Goal: Task Accomplishment & Management: Complete application form

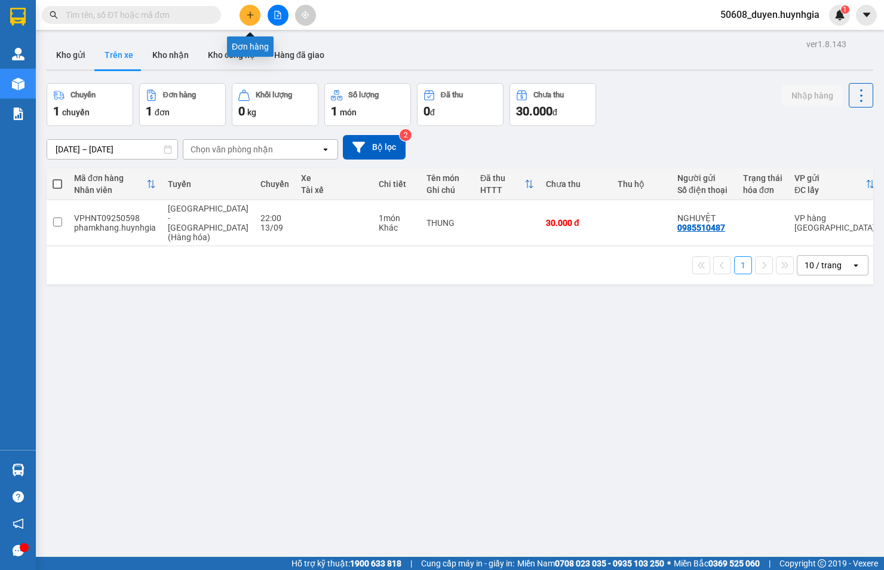
click at [248, 13] on icon "plus" at bounding box center [250, 15] width 8 height 8
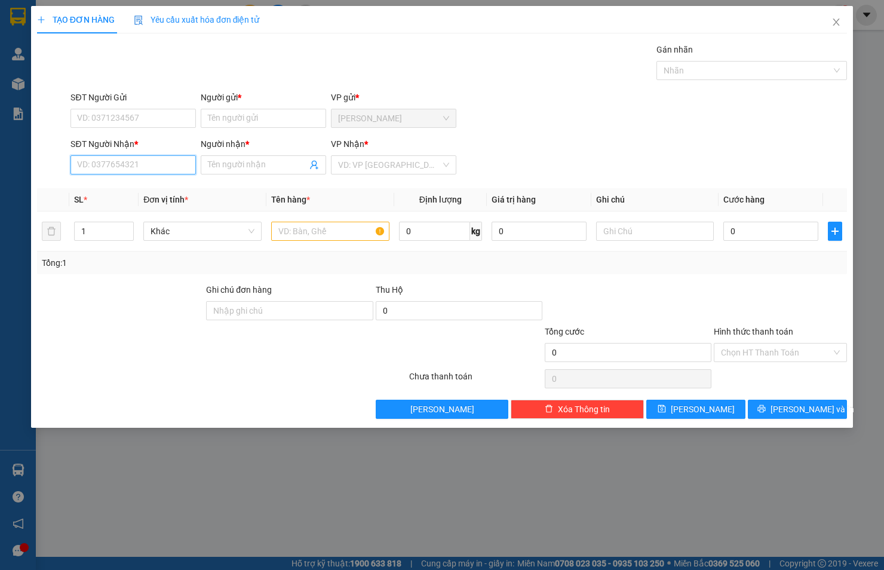
click at [147, 163] on input "SĐT Người Nhận *" at bounding box center [132, 164] width 125 height 19
type input "0901318208"
click at [211, 166] on input "Người nhận *" at bounding box center [257, 164] width 99 height 13
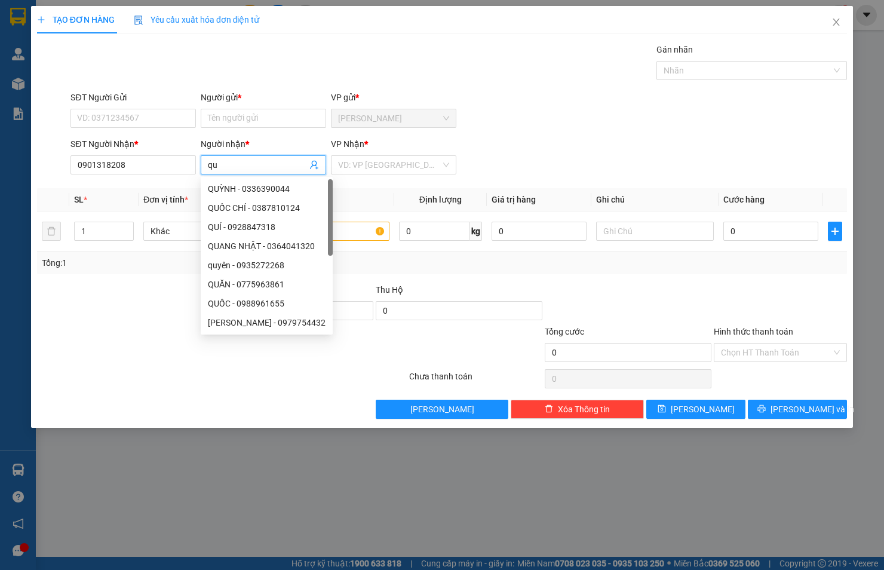
type input "q"
type input "QUANG"
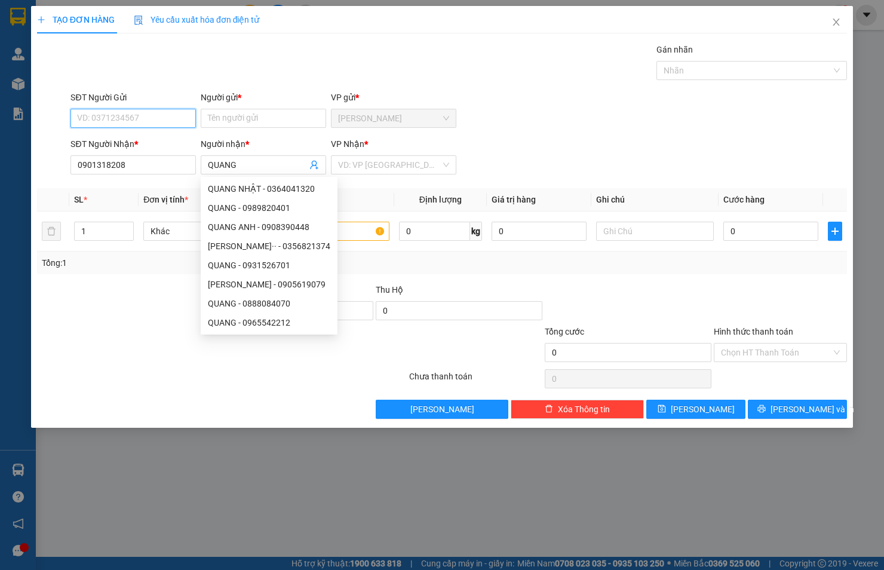
click at [121, 117] on input "SĐT Người Gửi" at bounding box center [132, 118] width 125 height 19
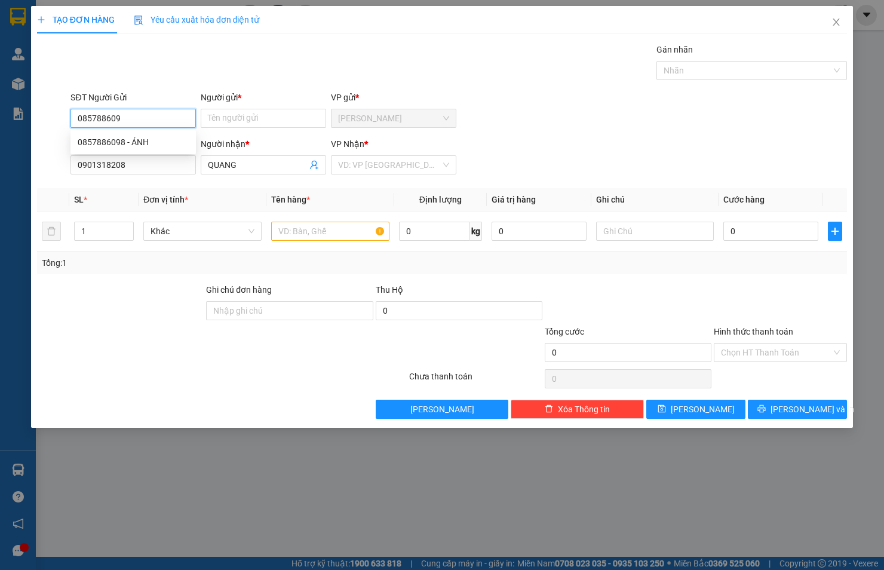
type input "0857886098"
click at [118, 136] on div "0857886098 - ÁNH" at bounding box center [133, 142] width 111 height 13
type input "ÁNH"
type input "0857886098"
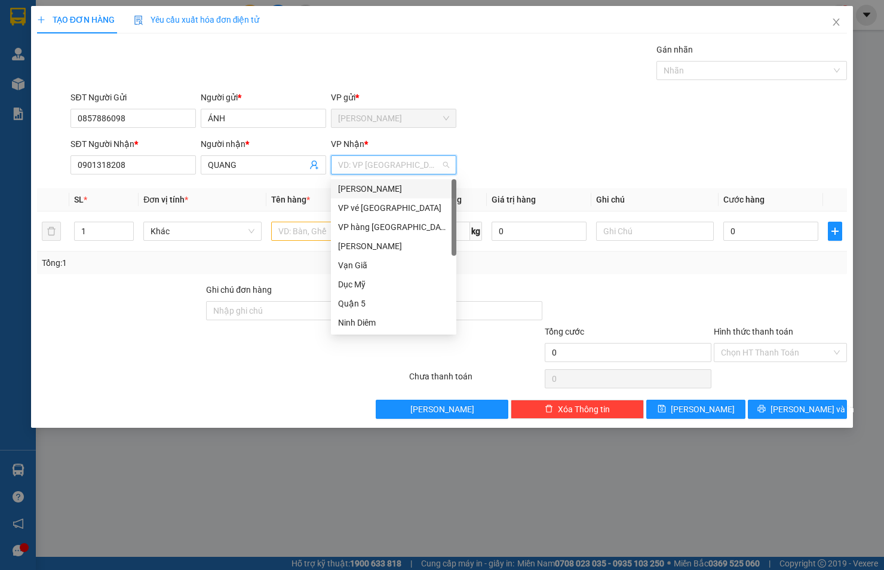
click at [412, 156] on input "search" at bounding box center [389, 165] width 103 height 18
click at [392, 193] on div "Phạm Ngũ Lão" at bounding box center [393, 188] width 111 height 13
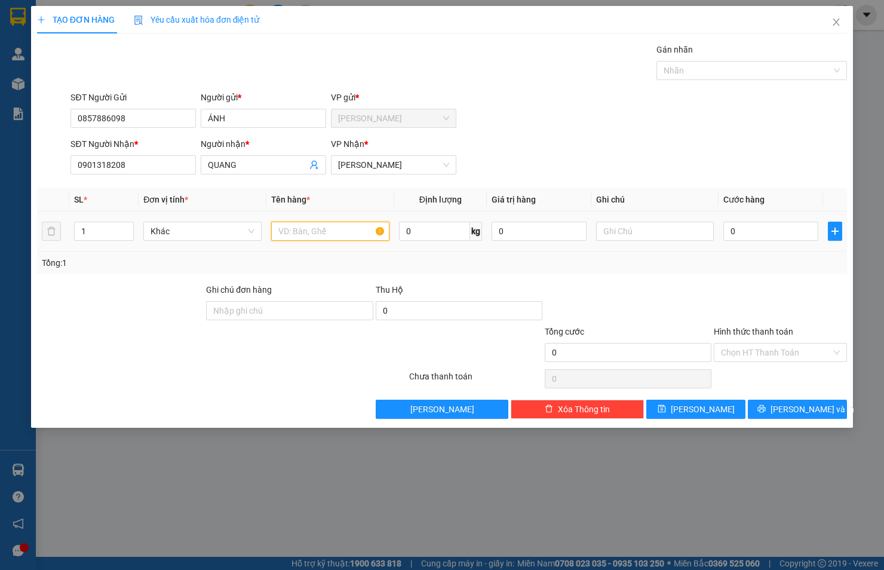
click at [347, 234] on input "text" at bounding box center [330, 230] width 118 height 19
type input "THÙNG"
click at [782, 232] on input "0" at bounding box center [770, 230] width 95 height 19
type input "5"
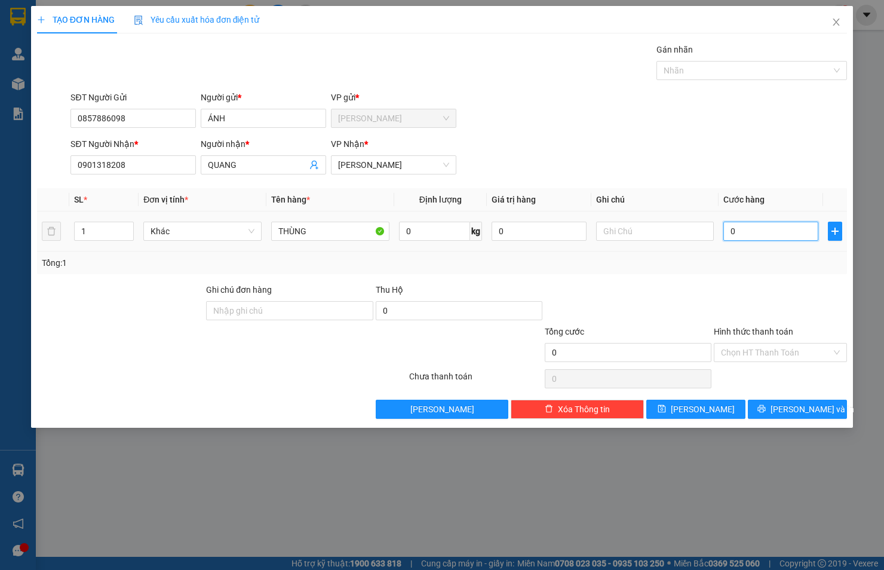
type input "5"
type input "50"
type input "50.000"
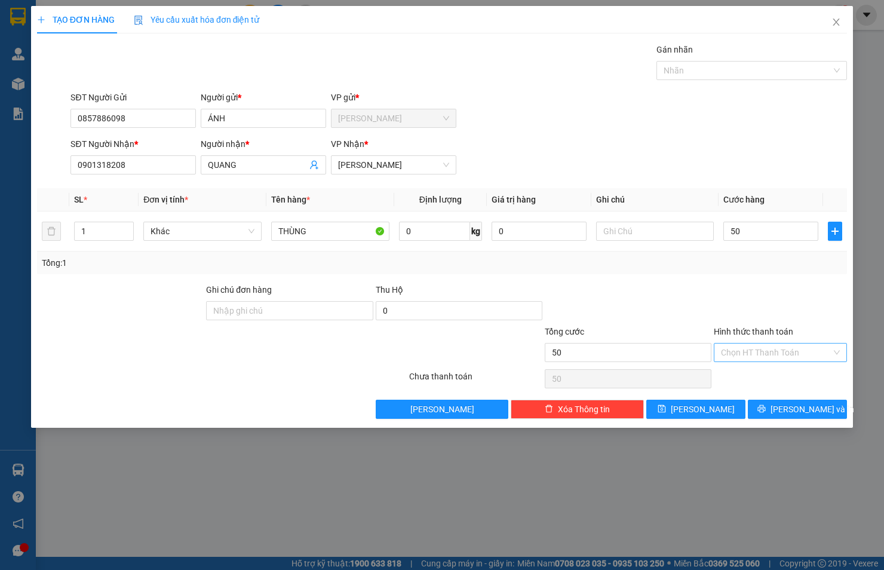
type input "50.000"
click at [798, 356] on input "Hình thức thanh toán" at bounding box center [776, 352] width 110 height 18
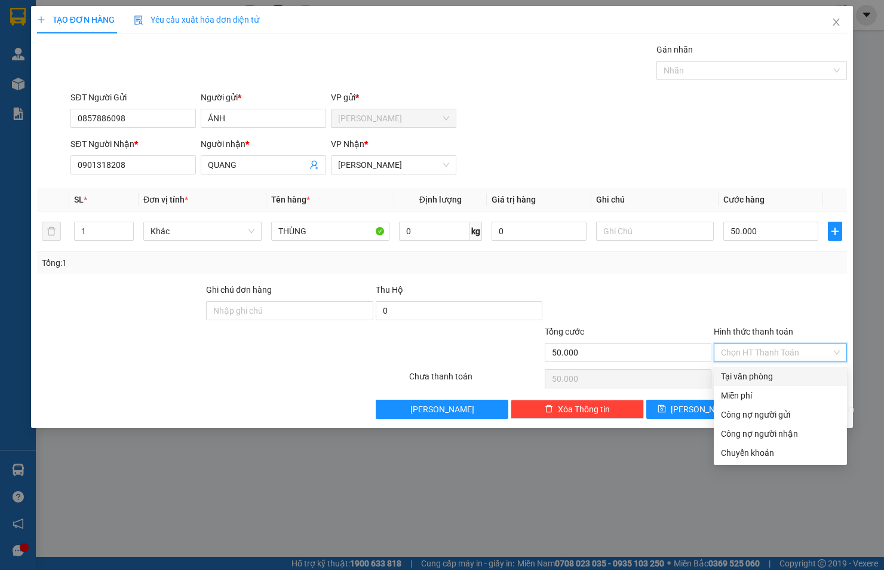
click at [798, 376] on div "Tại văn phòng" at bounding box center [780, 376] width 119 height 13
type input "0"
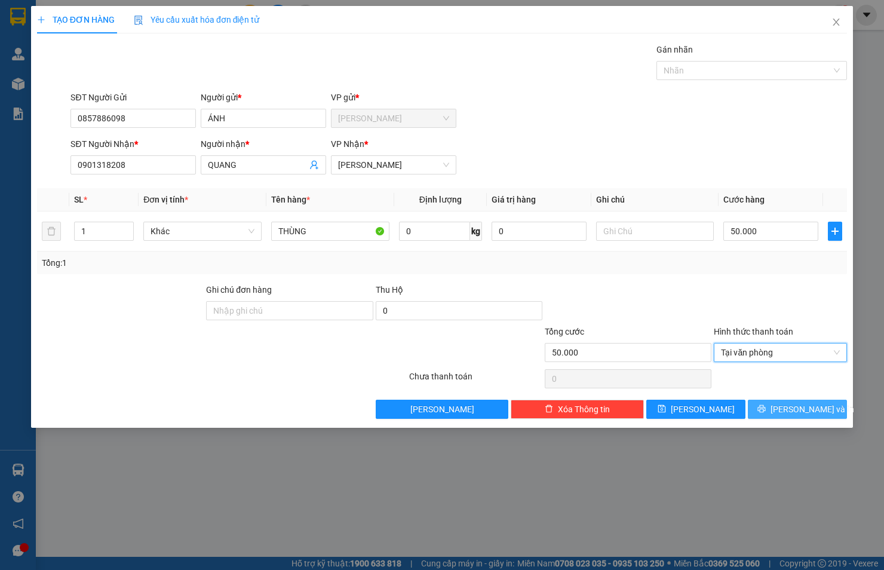
click at [804, 410] on span "Lưu và In" at bounding box center [812, 408] width 84 height 13
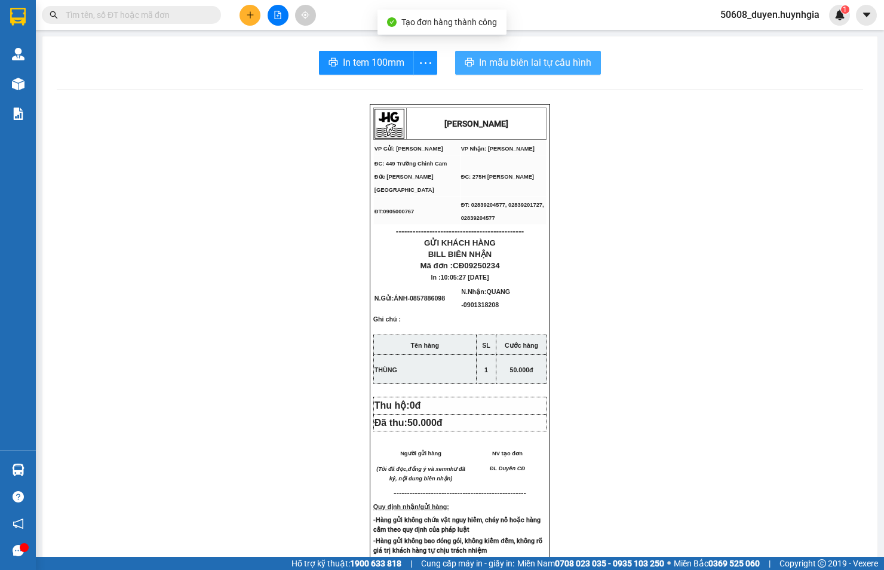
click at [467, 67] on icon "printer" at bounding box center [469, 62] width 10 height 10
click at [367, 63] on span "In tem 100mm" at bounding box center [373, 62] width 61 height 15
click at [62, 271] on div "HUỲNH GIA VP Gửi: Cam Đức VP Nhận: Phạm Ngũ Lão ĐC: 449 Trường Chinh Cam Đức …" at bounding box center [460, 510] width 806 height 812
